Goal: Task Accomplishment & Management: Manage account settings

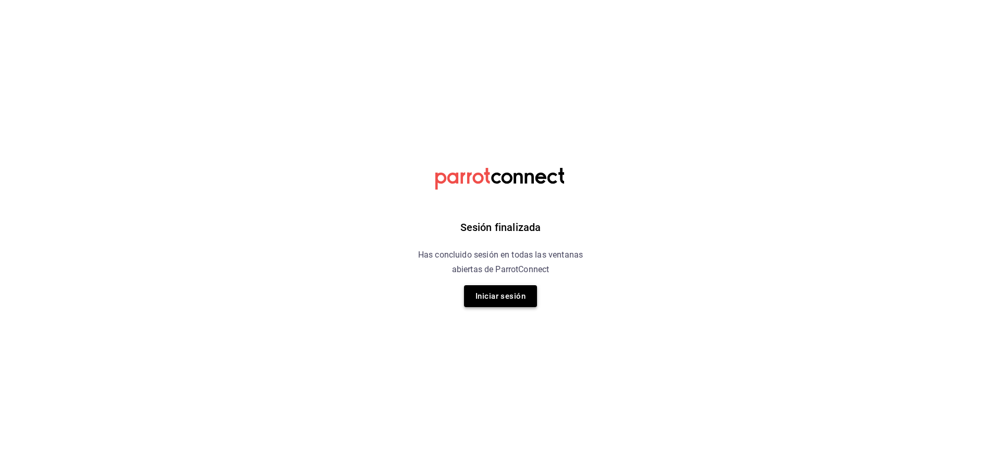
click at [492, 291] on button "Iniciar sesión" at bounding box center [500, 296] width 73 height 22
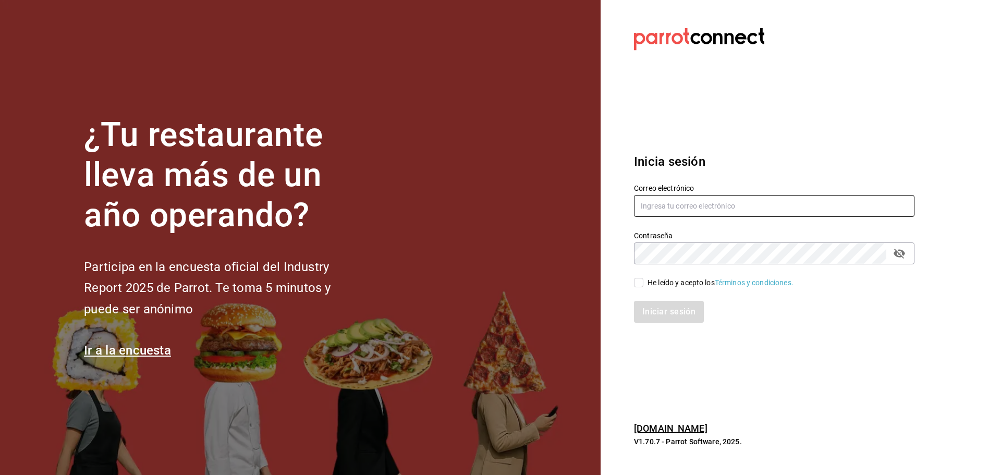
type input "ramiroperazab@hotmail.com"
click at [669, 216] on input "ramiroperazab@hotmail.com" at bounding box center [774, 206] width 280 height 22
click at [657, 283] on div "He leído y acepto los Términos y condiciones." at bounding box center [721, 282] width 146 height 11
click at [643, 283] on input "He leído y acepto los Términos y condiciones." at bounding box center [638, 282] width 9 height 9
checkbox input "true"
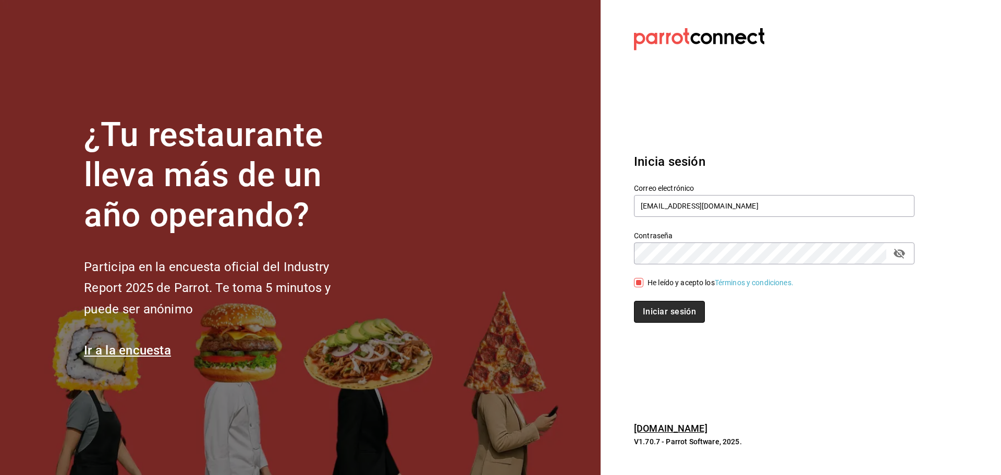
click at [658, 309] on button "Iniciar sesión" at bounding box center [669, 312] width 71 height 22
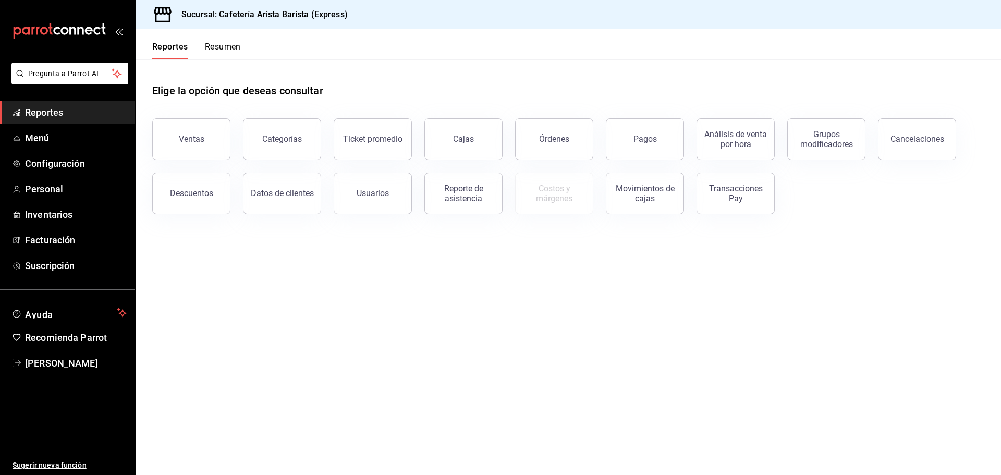
click at [219, 50] on button "Resumen" at bounding box center [223, 51] width 36 height 18
